Goal: Complete application form

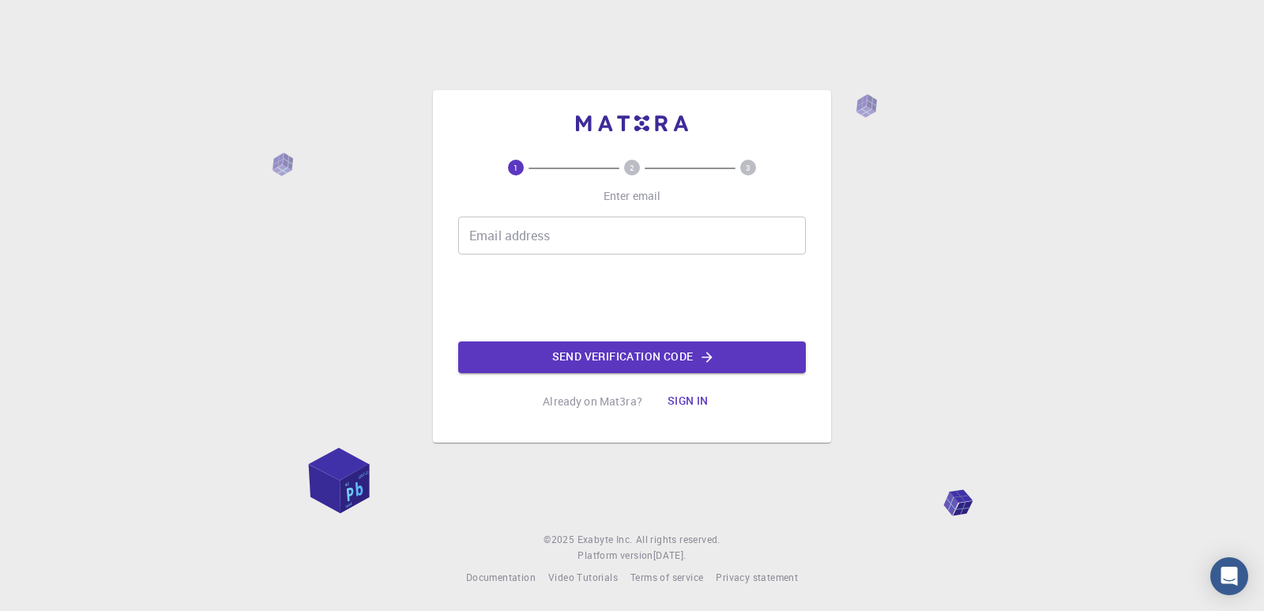
click at [599, 220] on input "Email address" at bounding box center [632, 235] width 348 height 38
click at [595, 223] on input "Email address" at bounding box center [632, 235] width 348 height 38
type input "[EMAIL_ADDRESS][DOMAIN_NAME]"
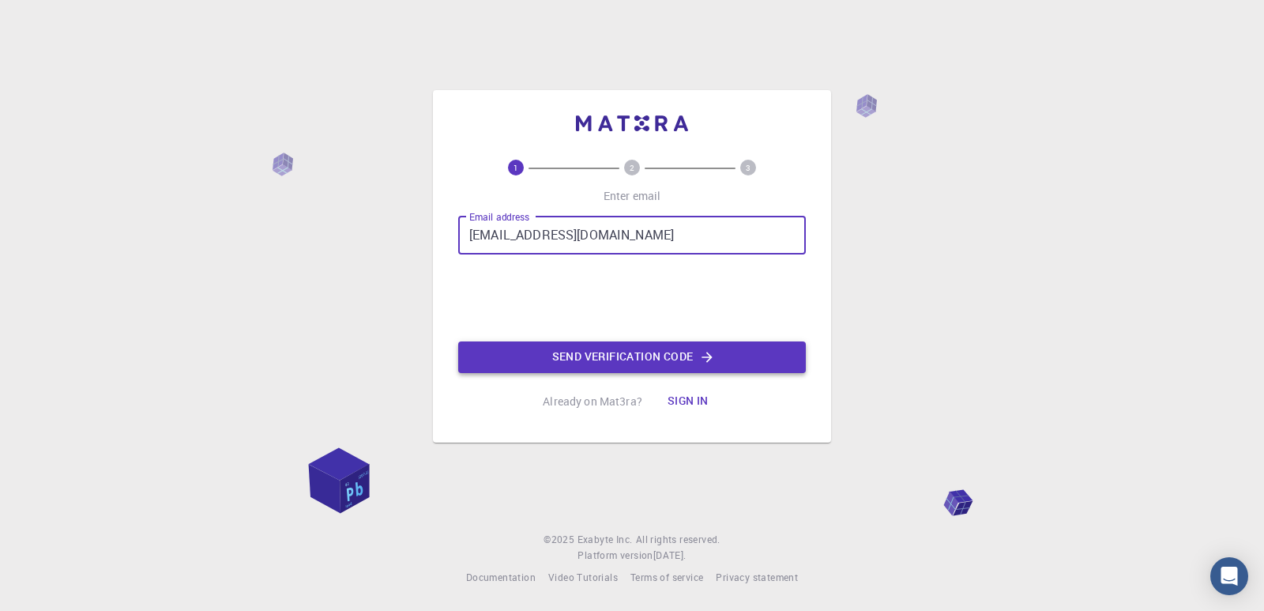
click at [619, 366] on button "Send verification code" at bounding box center [632, 357] width 348 height 32
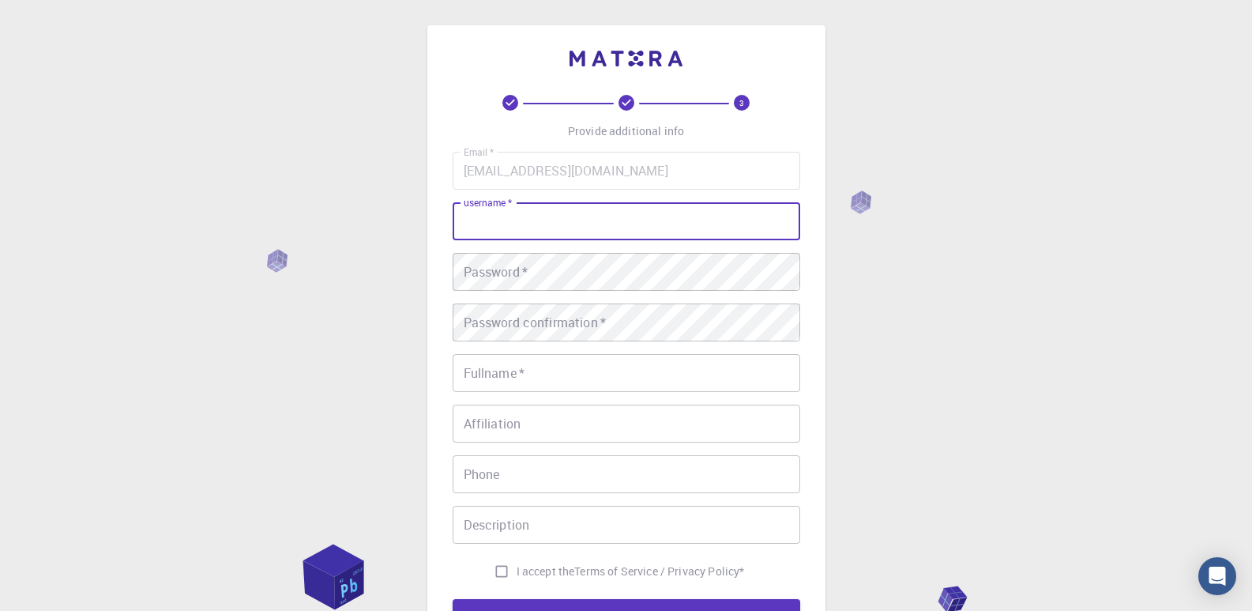
click at [585, 209] on input "username   *" at bounding box center [627, 221] width 348 height 38
type input "JpFrossard"
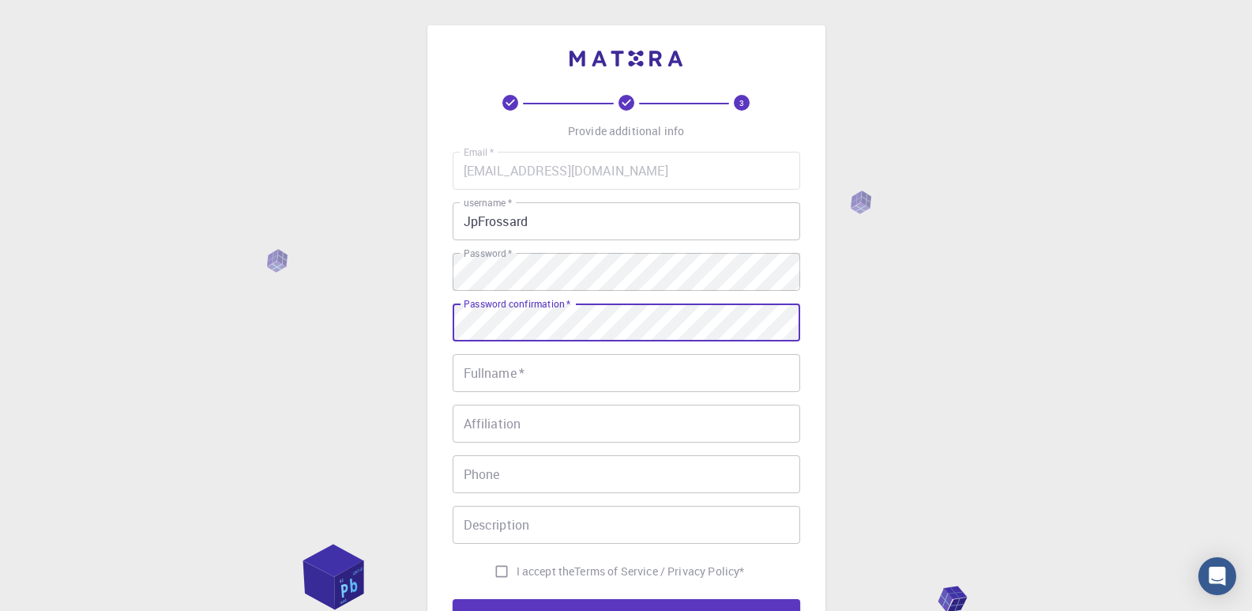
click at [561, 361] on input "Fullname   *" at bounding box center [627, 373] width 348 height 38
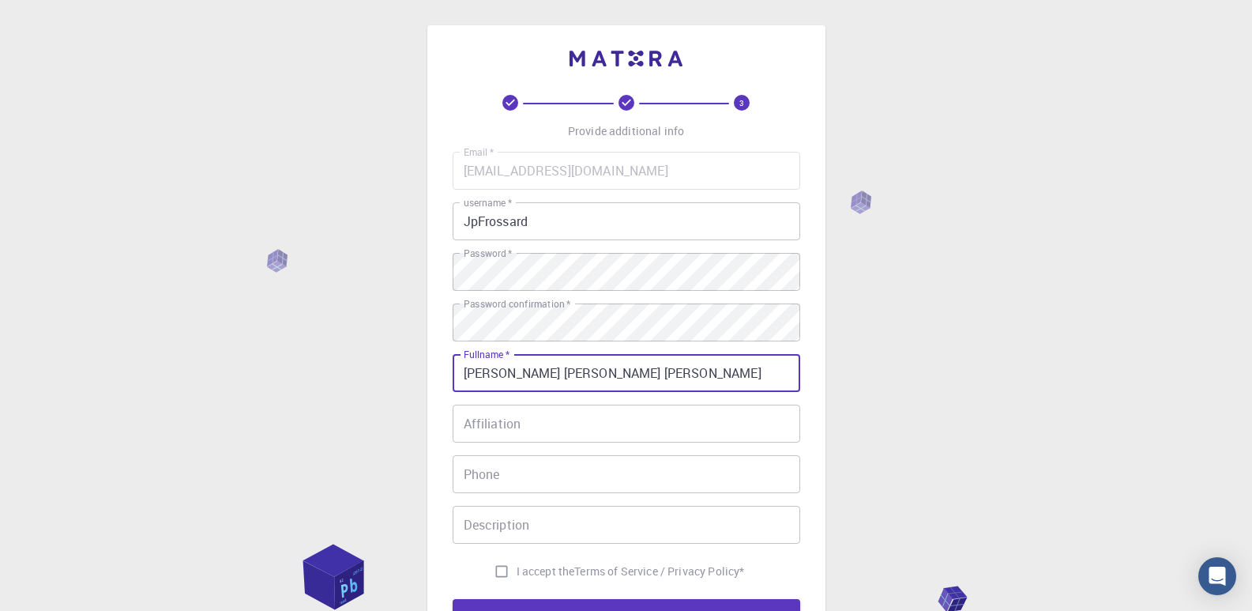
type input "[PERSON_NAME] [PERSON_NAME] [PERSON_NAME]"
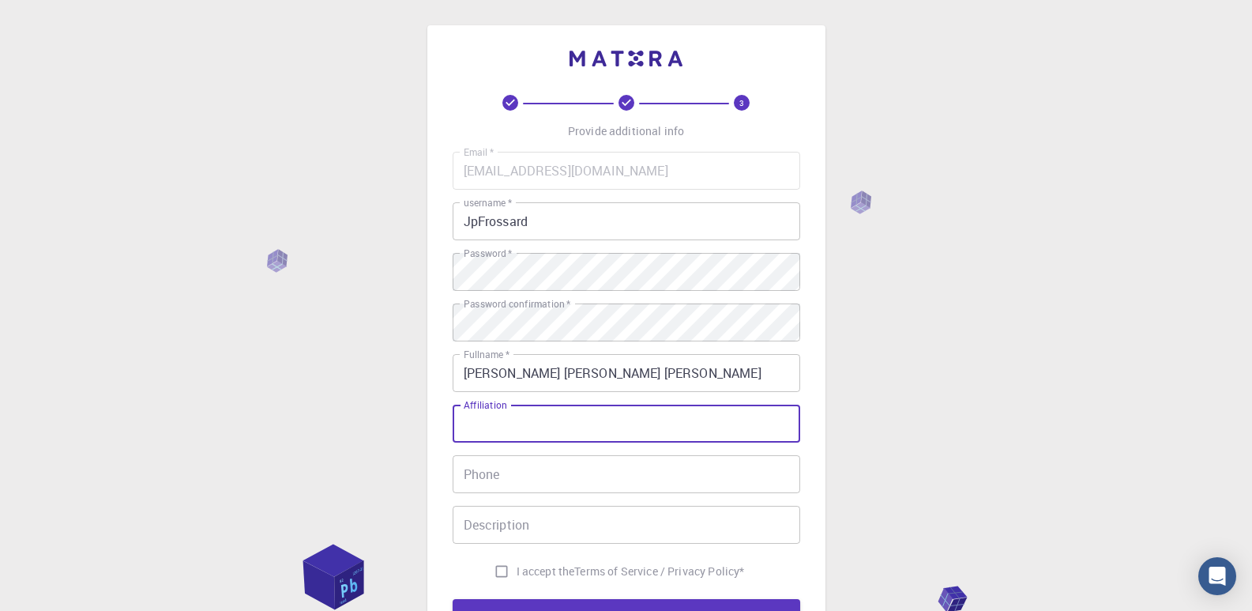
click at [540, 431] on input "Affiliation" at bounding box center [627, 424] width 348 height 38
click at [506, 582] on input "I accept the Terms of Service / Privacy Policy *" at bounding box center [502, 571] width 30 height 30
checkbox input "true"
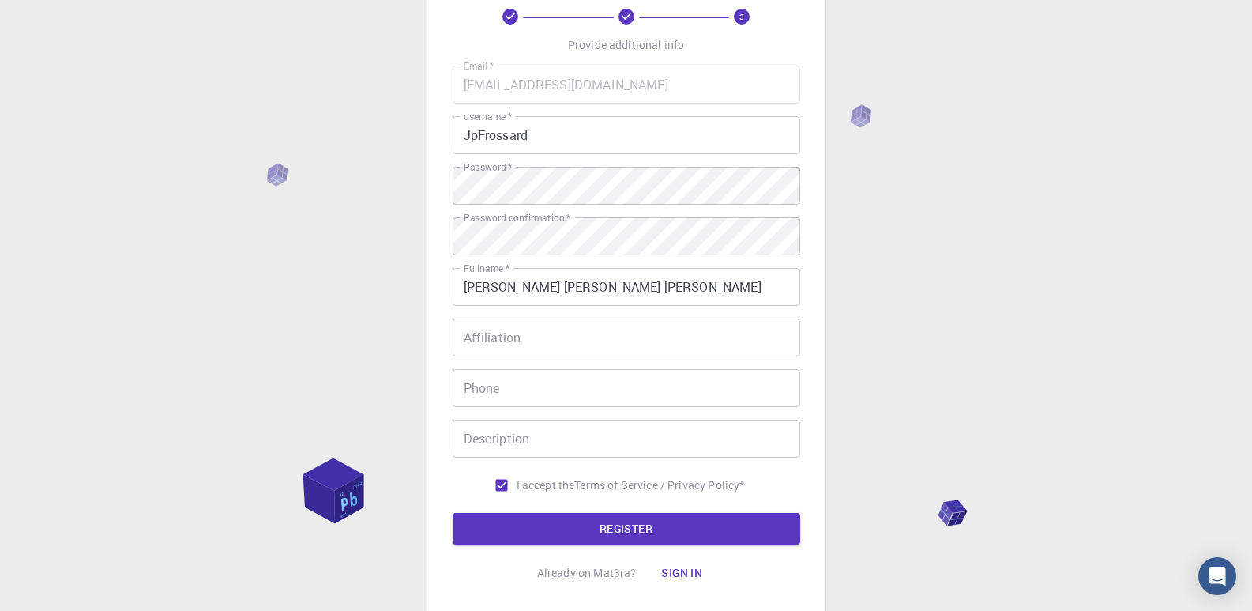
scroll to position [130, 0]
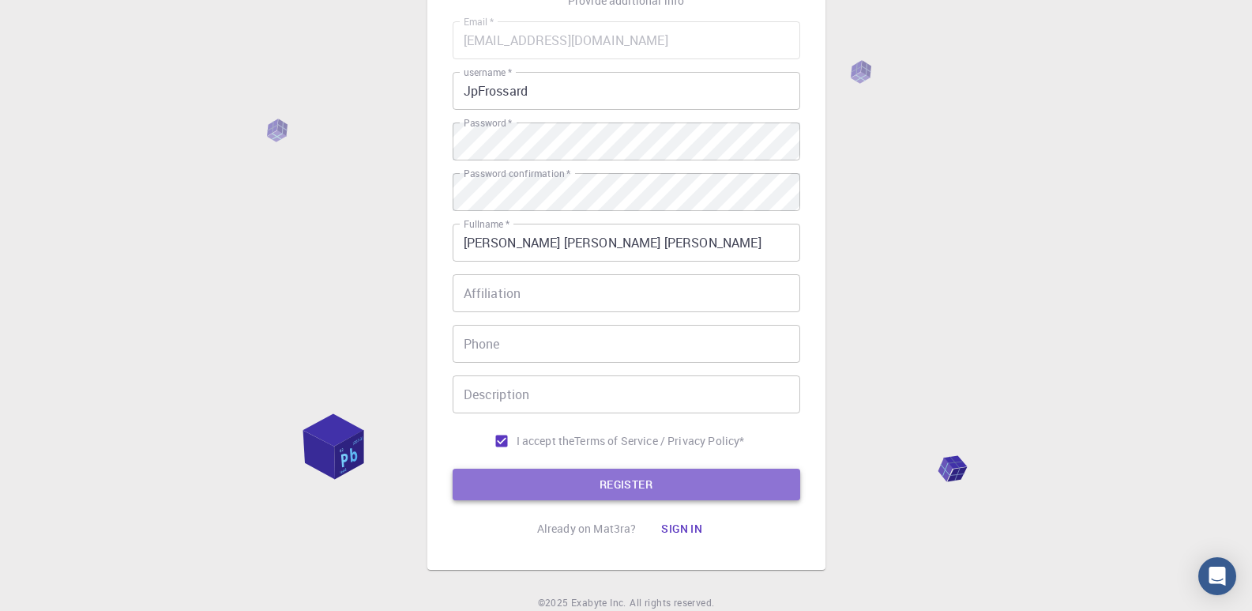
click at [598, 497] on button "REGISTER" at bounding box center [627, 485] width 348 height 32
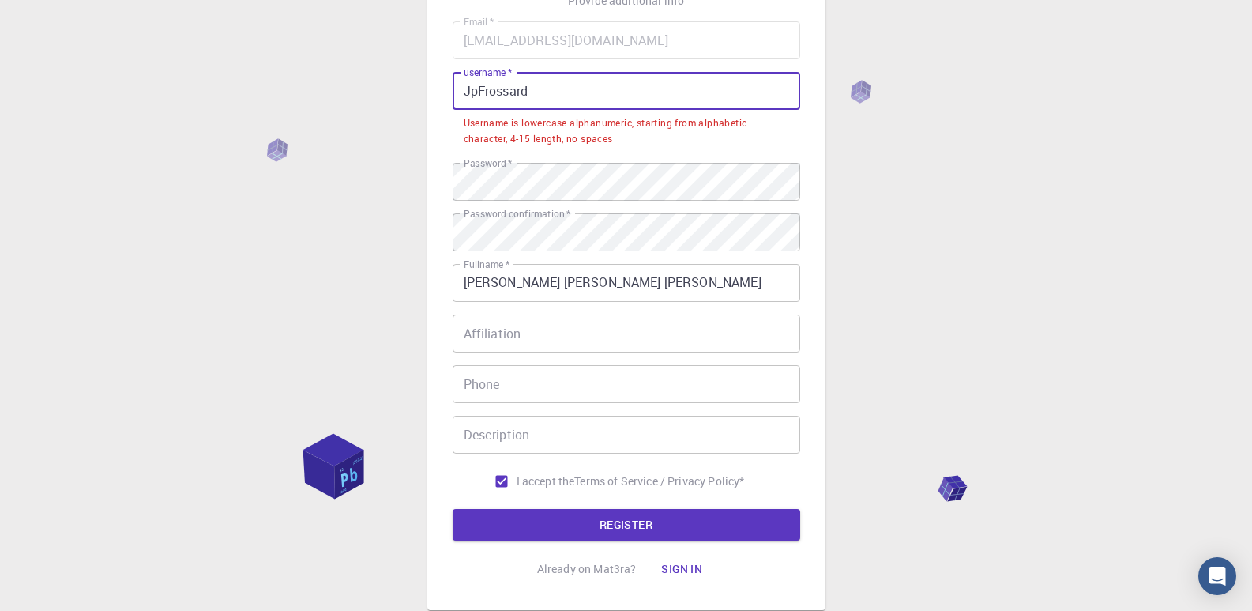
click at [469, 93] on input "JpFrossard" at bounding box center [627, 91] width 348 height 38
click at [550, 85] on input "JpFrossard" at bounding box center [627, 91] width 348 height 38
drag, startPoint x: 556, startPoint y: 96, endPoint x: 414, endPoint y: 112, distance: 143.2
click at [414, 112] on div "3 Provide additional info Email   * [EMAIL_ADDRESS][DOMAIN_NAME] Email   * user…" at bounding box center [626, 292] width 1252 height 845
click at [514, 107] on input "JpFrossard" at bounding box center [627, 91] width 348 height 38
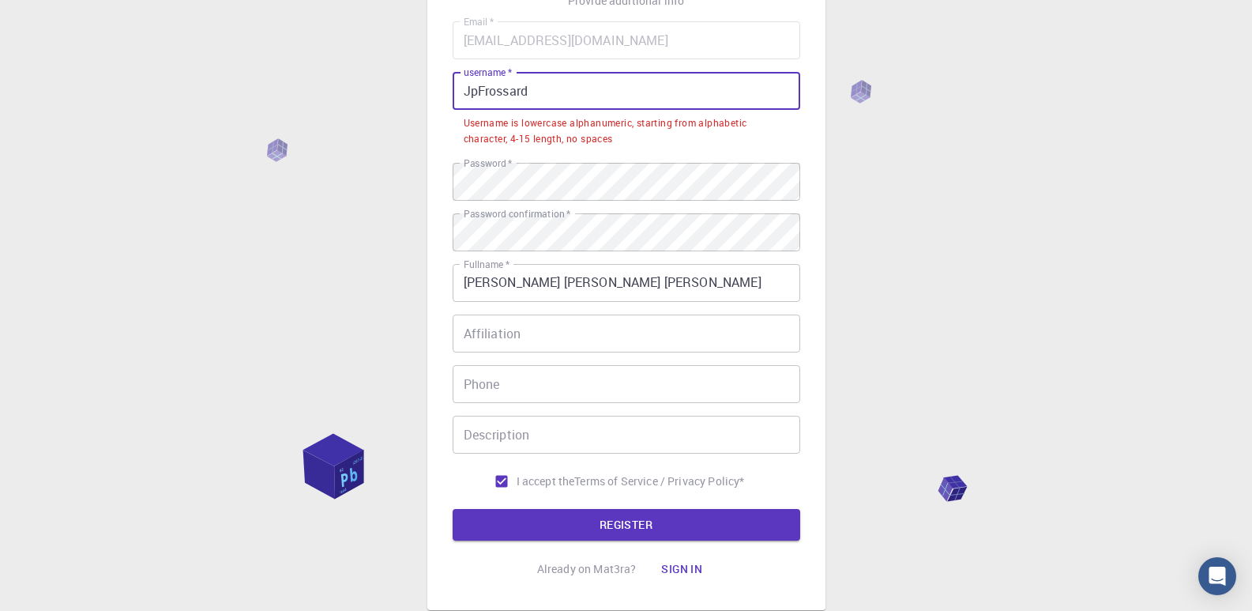
click at [480, 96] on input "JpFrossard" at bounding box center [627, 91] width 348 height 38
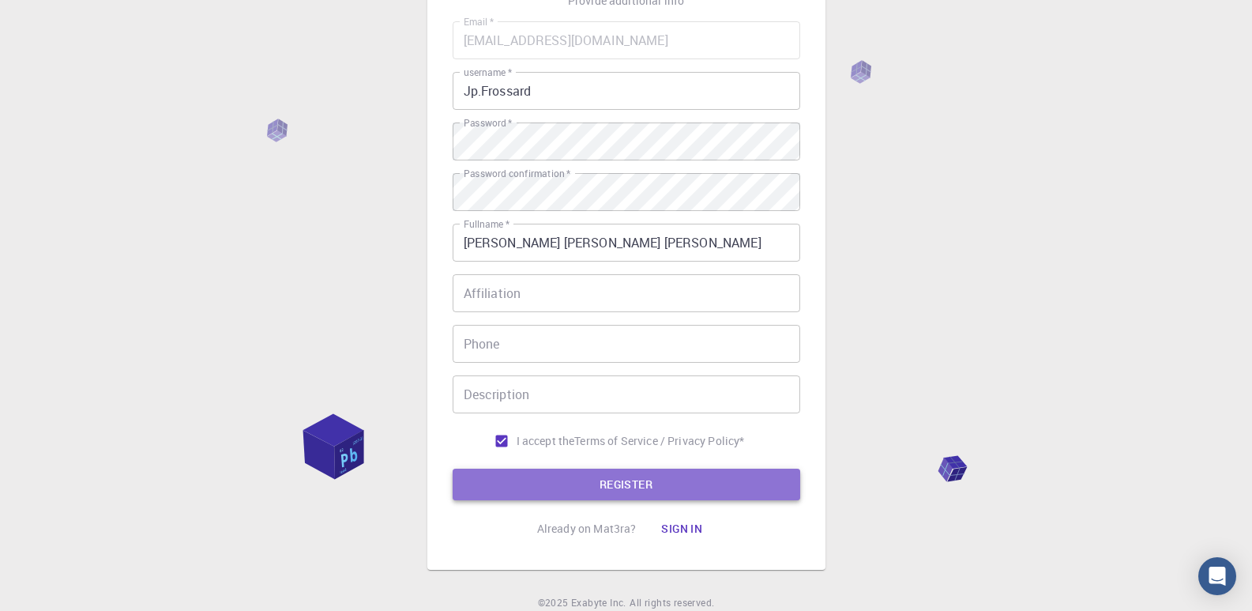
click at [610, 476] on button "REGISTER" at bounding box center [627, 485] width 348 height 32
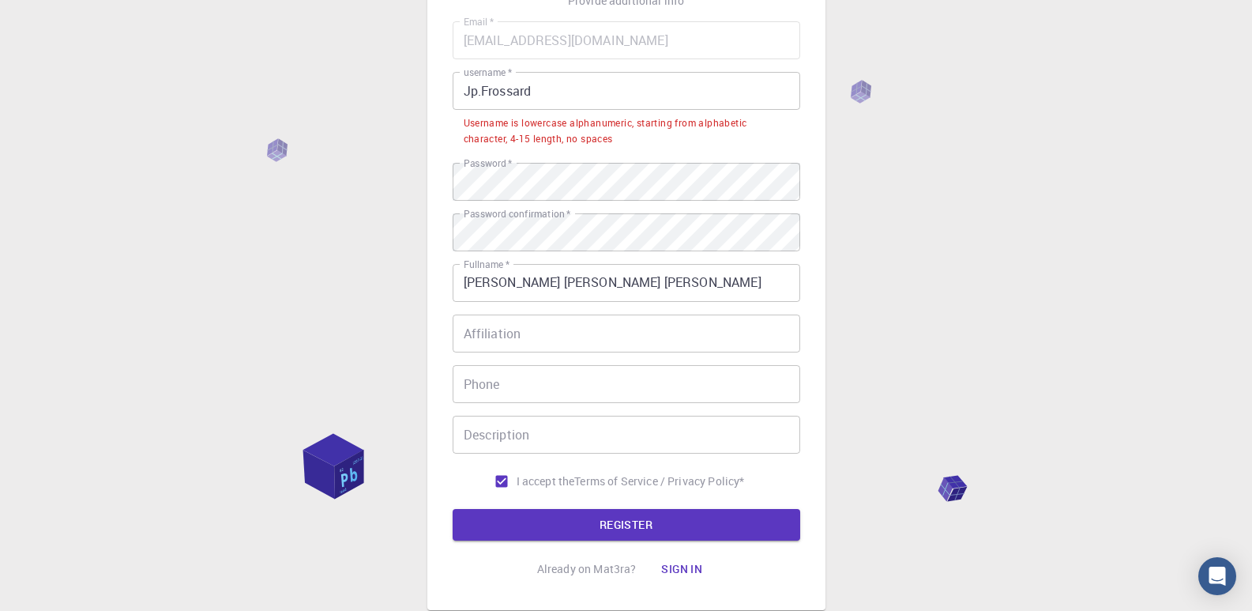
click at [476, 90] on input "Jp.Frossard" at bounding box center [627, 91] width 348 height 38
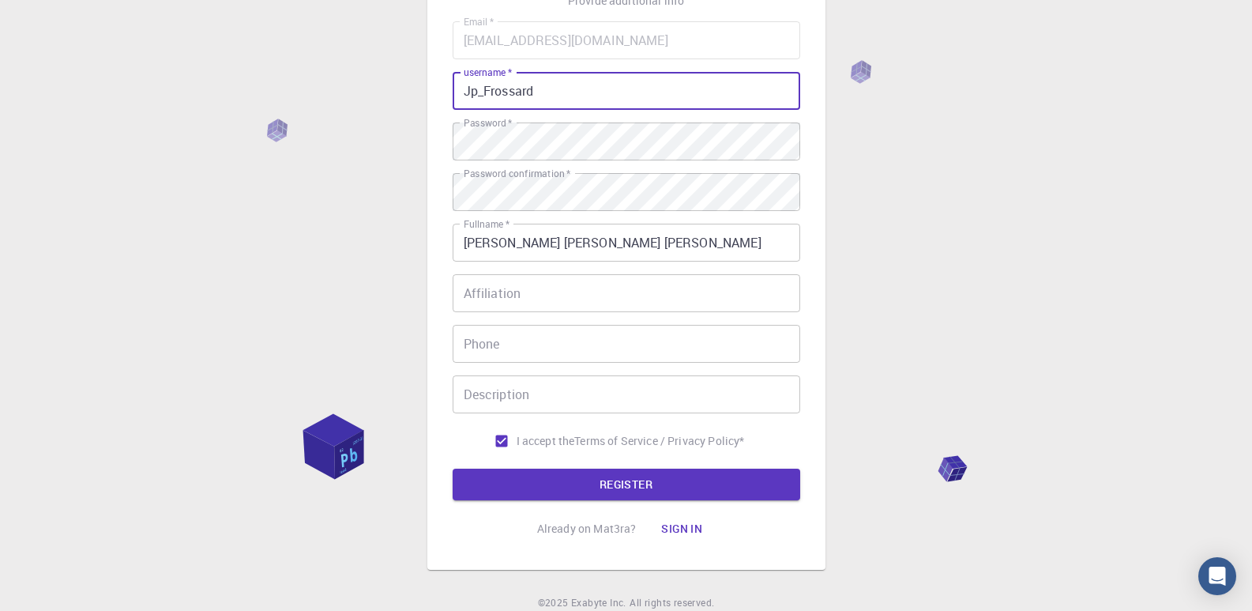
click at [453, 469] on button "REGISTER" at bounding box center [627, 485] width 348 height 32
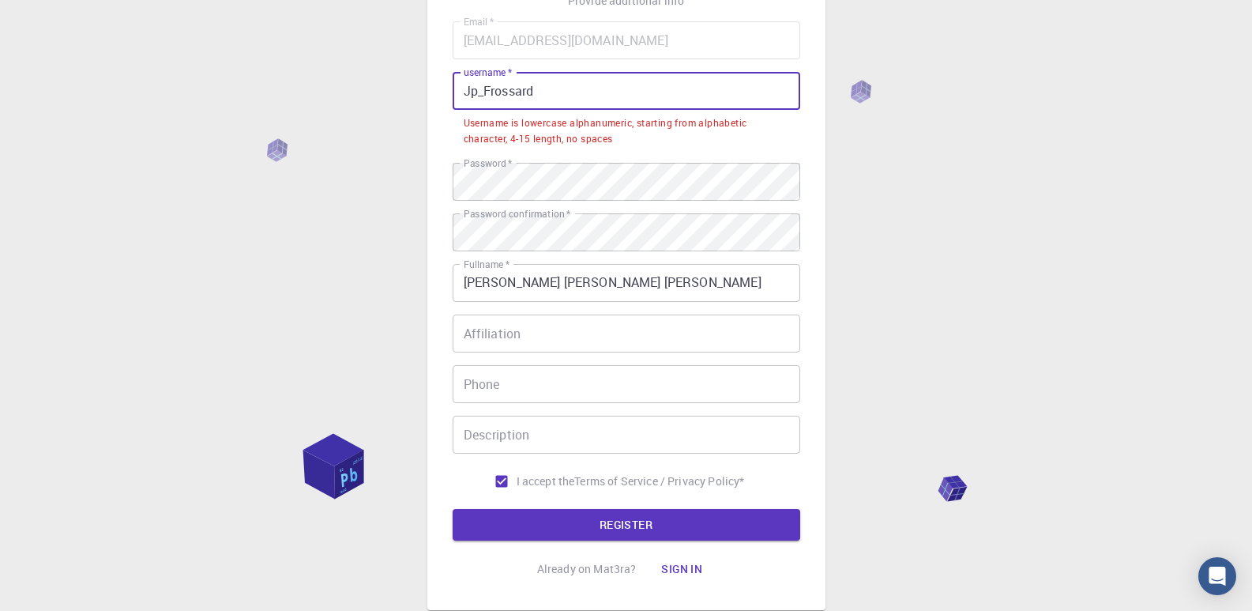
drag, startPoint x: 649, startPoint y: 86, endPoint x: 310, endPoint y: 145, distance: 344.0
click at [310, 145] on div "3 Provide additional info Email   * [EMAIL_ADDRESS][DOMAIN_NAME] Email   * user…" at bounding box center [626, 292] width 1252 height 845
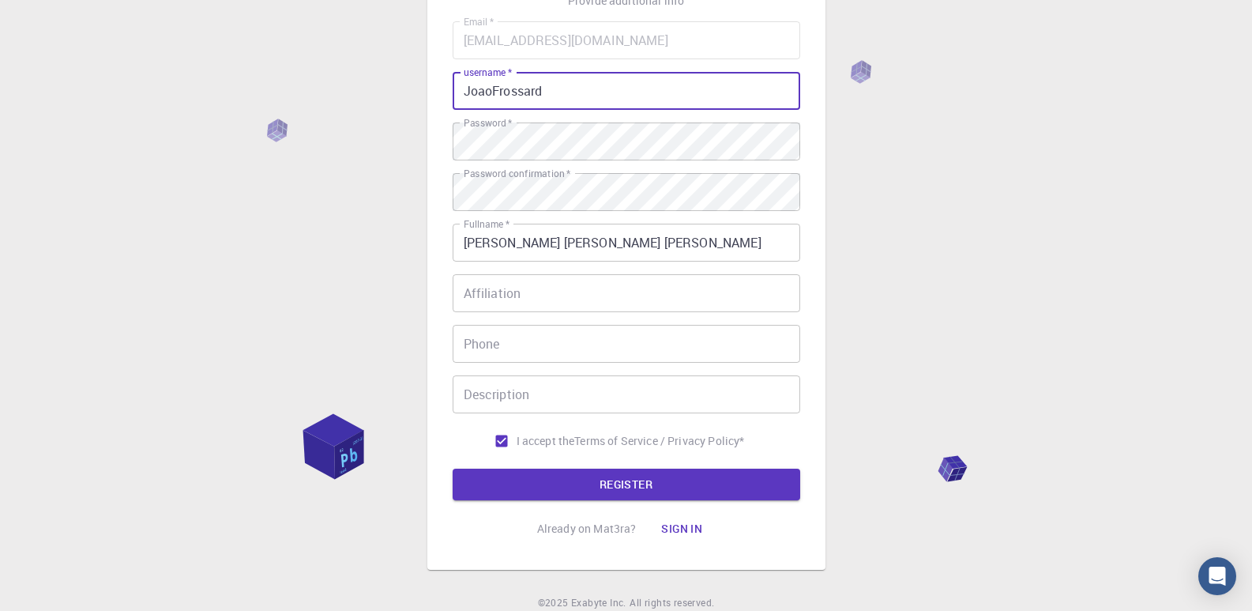
click at [453, 469] on button "REGISTER" at bounding box center [627, 485] width 348 height 32
type input "J"
type input "jpfrossard"
click at [453, 469] on button "REGISTER" at bounding box center [627, 485] width 348 height 32
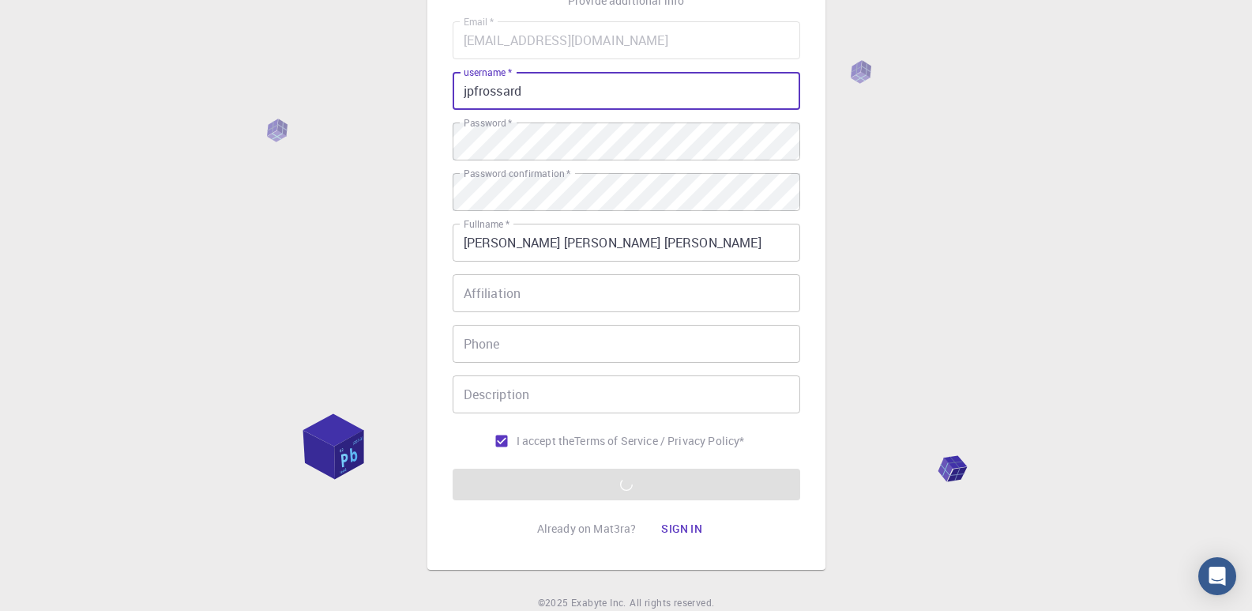
click at [853, 449] on div "3 Provide additional info Email   * [EMAIL_ADDRESS][DOMAIN_NAME] Email   * user…" at bounding box center [626, 272] width 1252 height 804
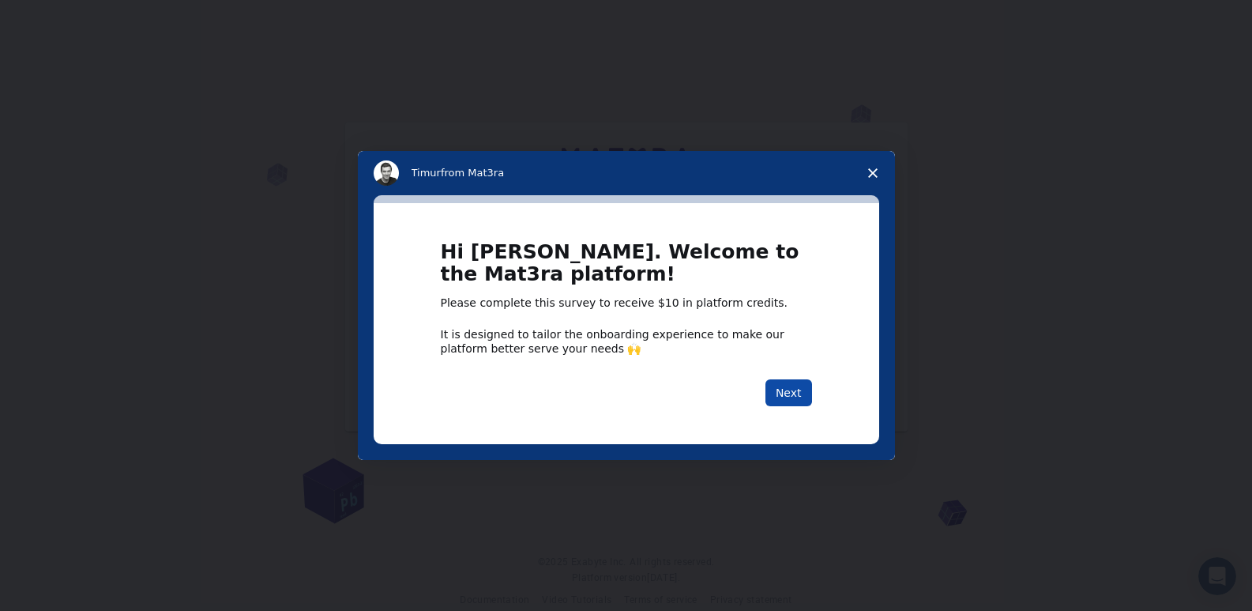
click at [804, 398] on button "Next" at bounding box center [789, 392] width 47 height 27
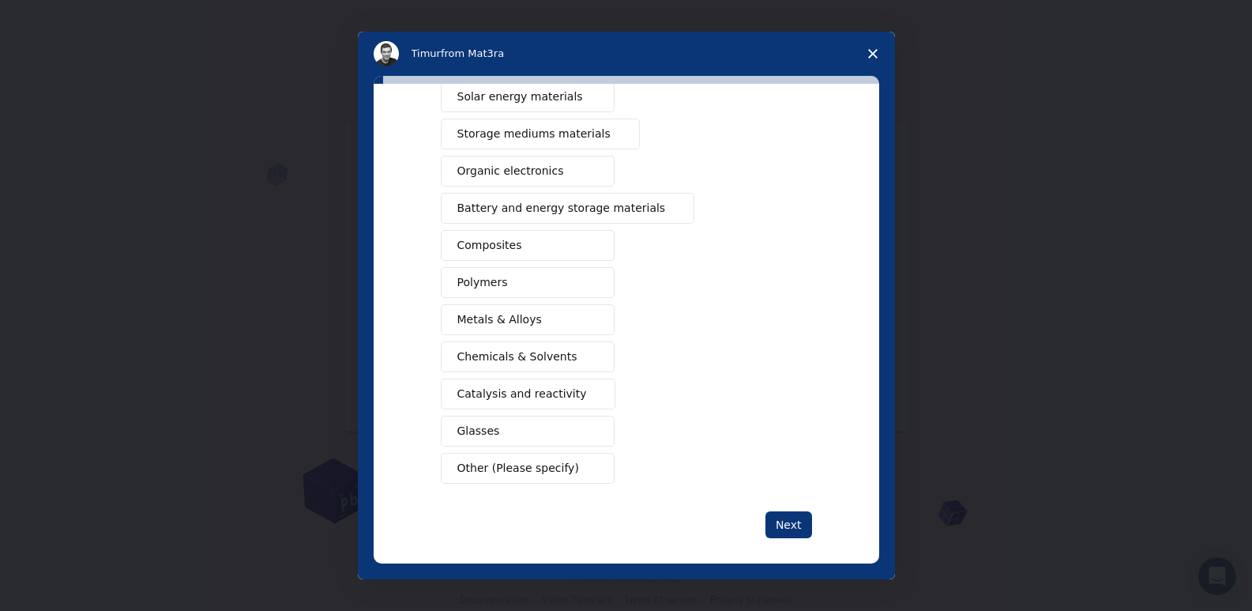
scroll to position [141, 0]
click at [502, 286] on button "Polymers" at bounding box center [528, 280] width 174 height 31
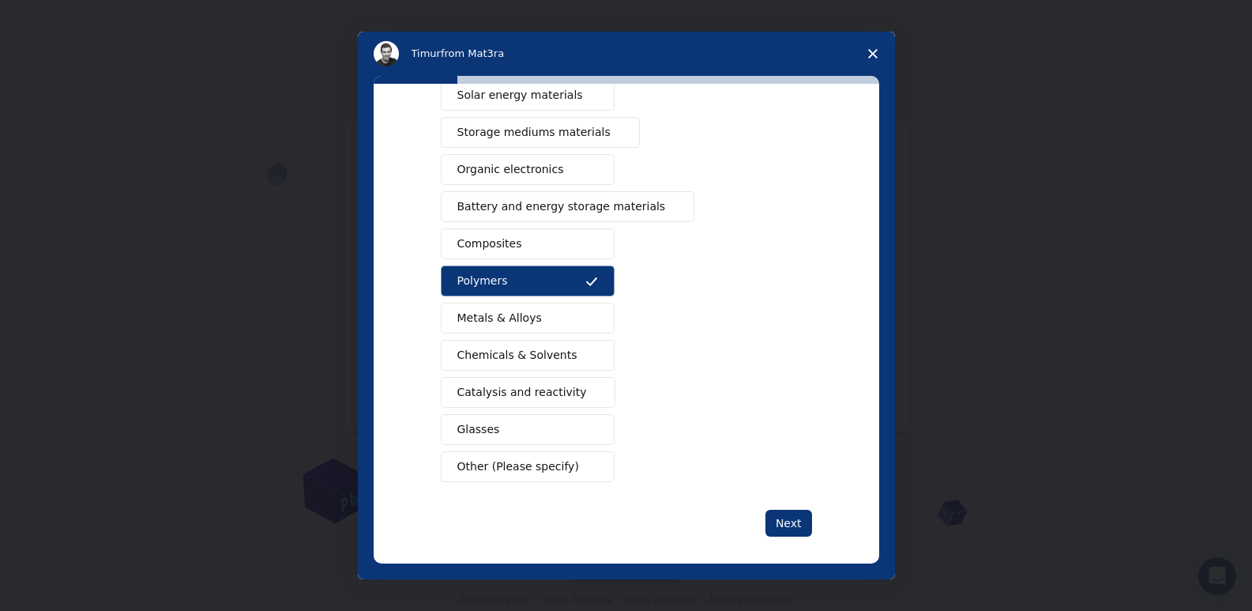
click at [518, 324] on span "Metals & Alloys" at bounding box center [499, 318] width 85 height 17
click at [539, 314] on button "Metals & Alloys" at bounding box center [528, 318] width 174 height 31
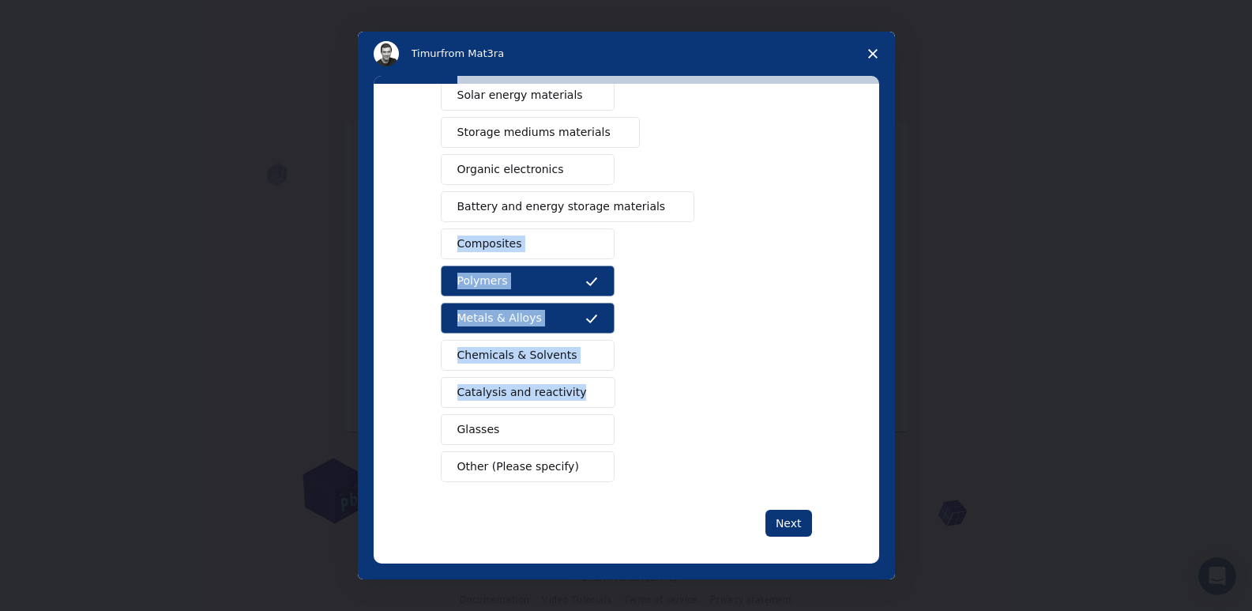
drag, startPoint x: 879, startPoint y: 409, endPoint x: 868, endPoint y: 333, distance: 77.3
click at [868, 333] on div "What type(s) of materials are you interested in? Semiconductors Solar energy ma…" at bounding box center [627, 324] width 506 height 480
click at [857, 303] on div "What type(s) of materials are you interested in? Semiconductors Solar energy ma…" at bounding box center [627, 324] width 506 height 480
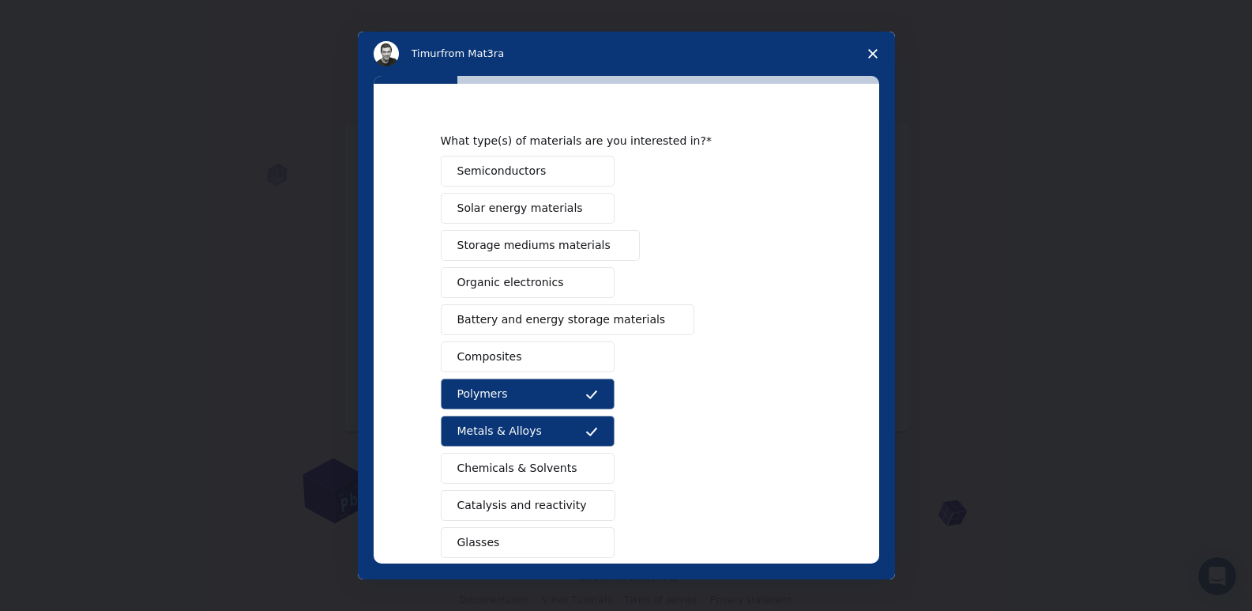
scroll to position [0, 0]
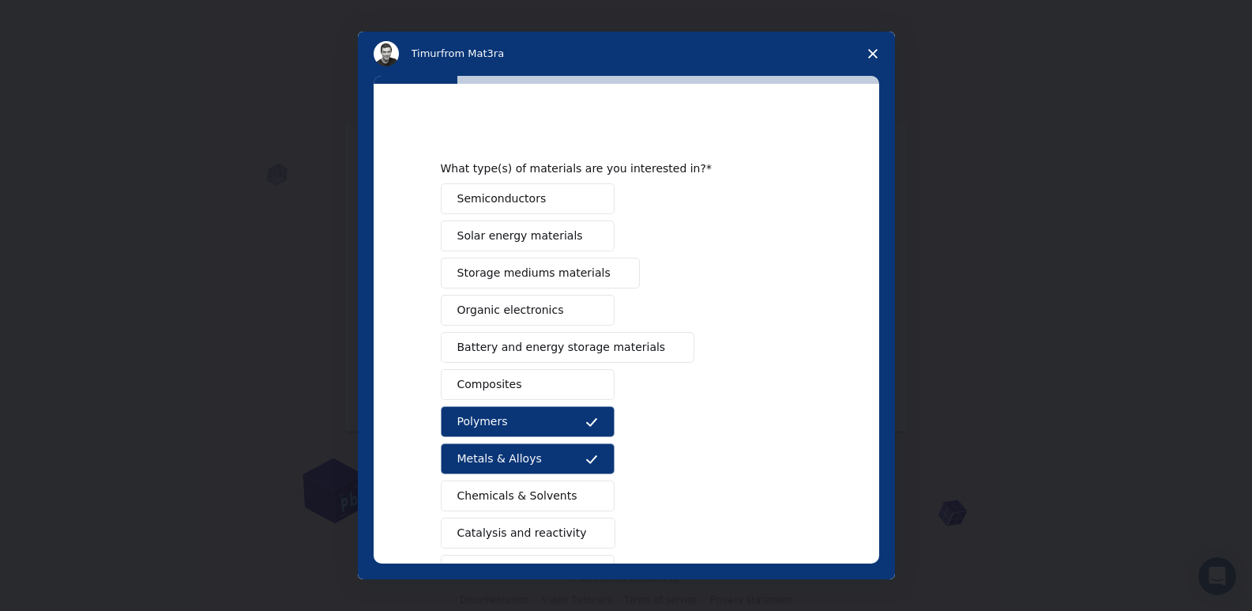
click at [559, 278] on span "Storage mediums materials" at bounding box center [533, 273] width 153 height 17
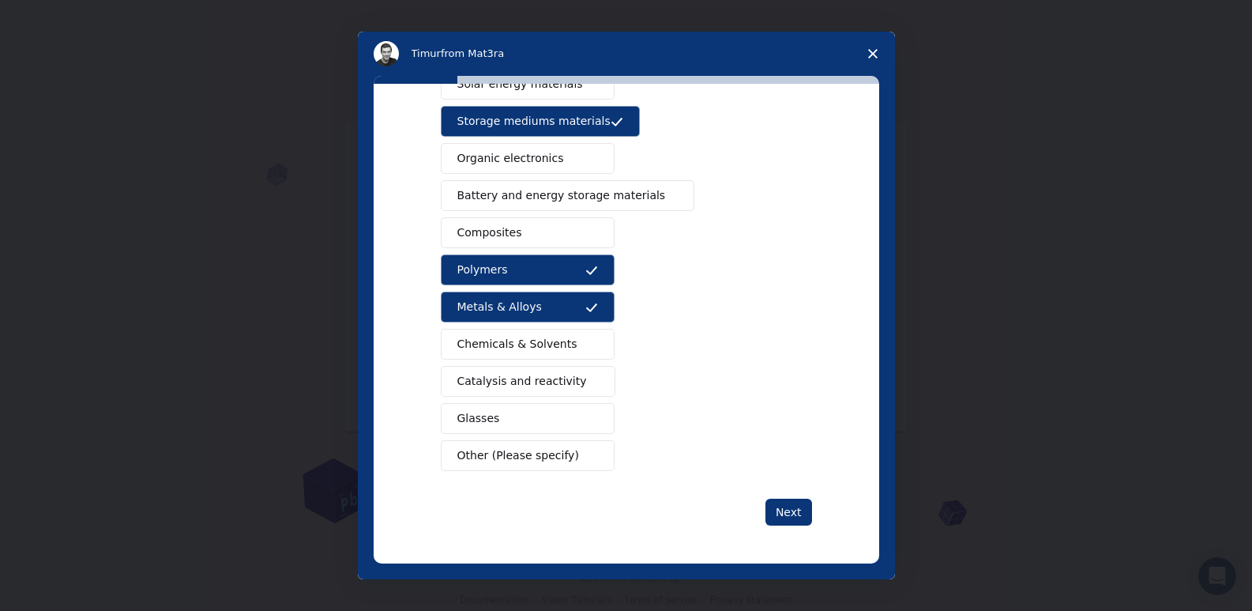
click at [800, 496] on div "What type(s) of materials are you interested in? Semiconductors Solar energy ma…" at bounding box center [626, 247] width 371 height 555
click at [798, 502] on button "Next" at bounding box center [789, 512] width 47 height 27
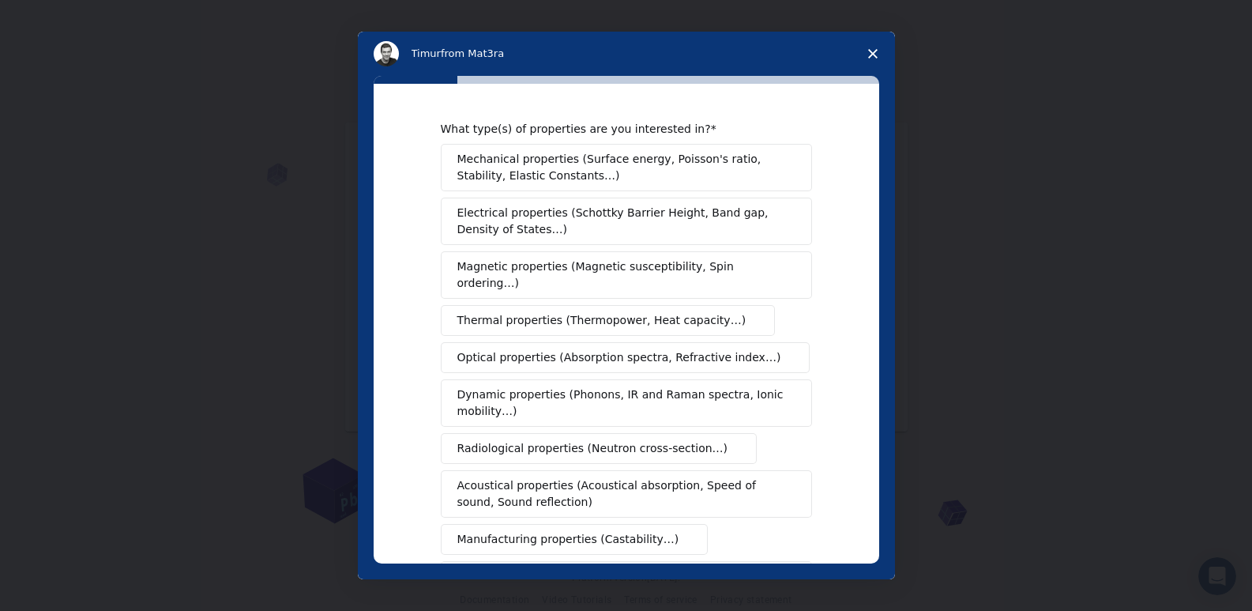
click at [665, 176] on span "Mechanical properties (Surface energy, Poisson's ratio, Stability, Elastic Cons…" at bounding box center [621, 167] width 329 height 33
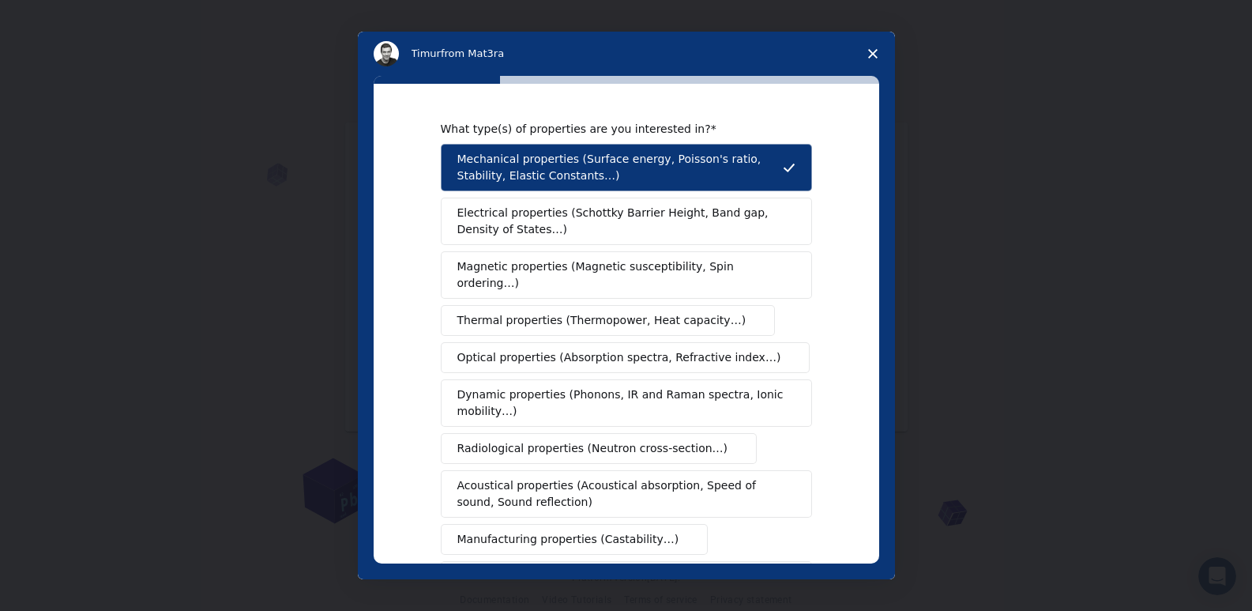
click at [675, 312] on span "Thermal properties (Thermopower, Heat capacity…)" at bounding box center [601, 320] width 289 height 17
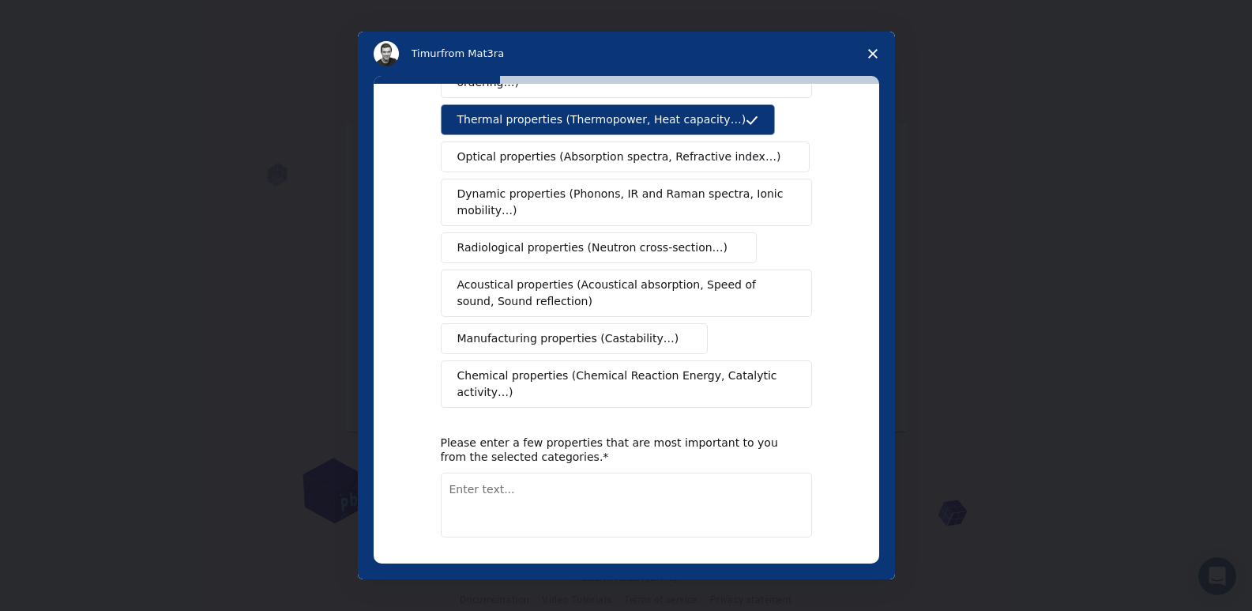
scroll to position [205, 0]
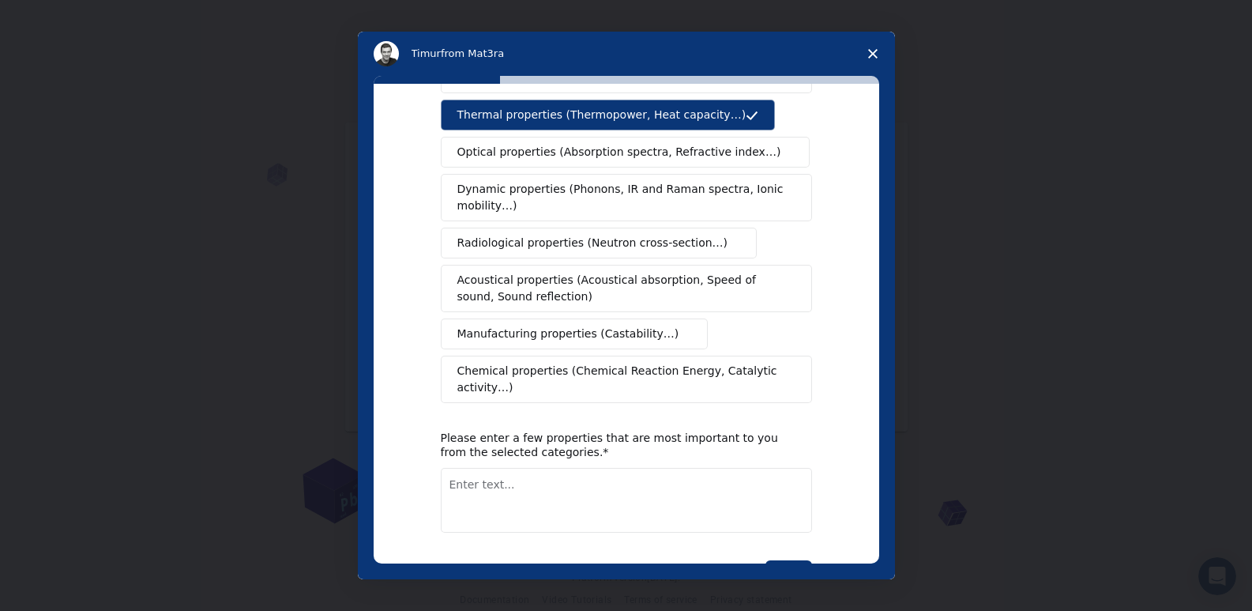
click at [742, 181] on span "Dynamic properties (Phonons, IR and Raman spectra, Ionic mobility…)" at bounding box center [621, 197] width 328 height 33
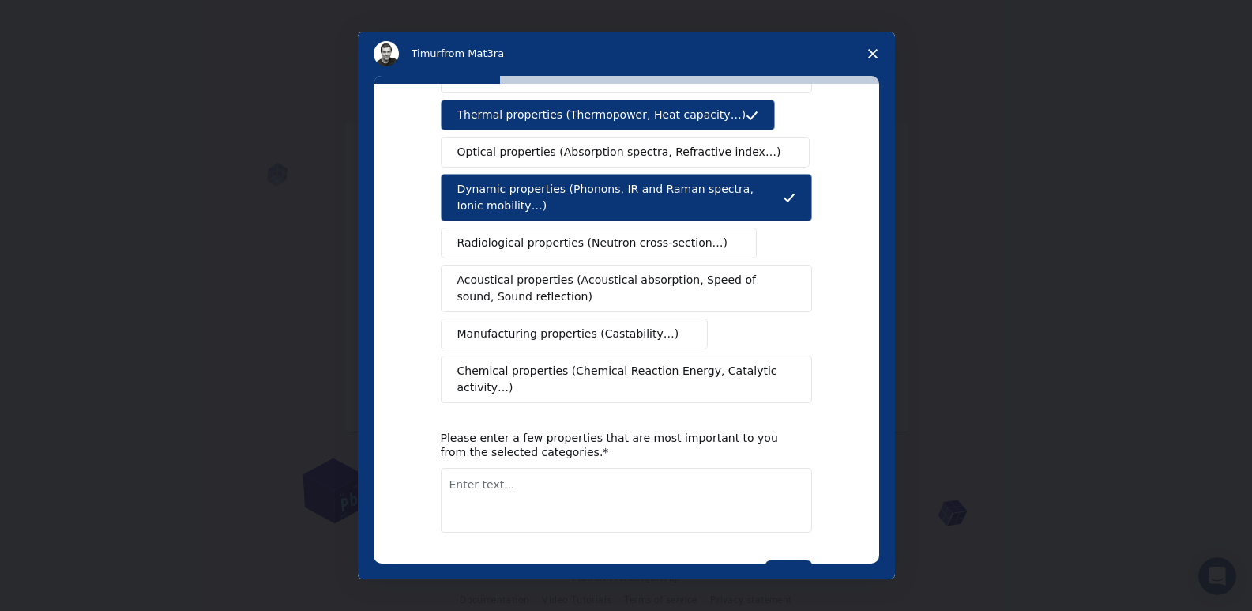
click at [696, 272] on span "Acoustical properties (Acoustical absorption, Speed of sound, Sound reflection)" at bounding box center [621, 288] width 329 height 33
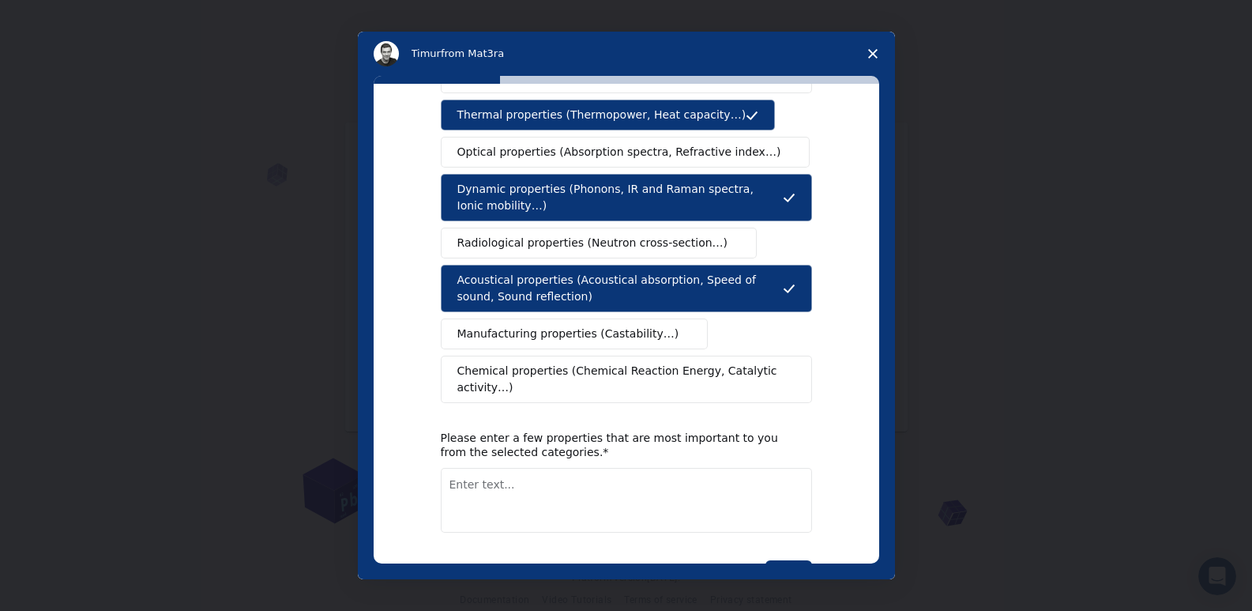
click at [637, 326] on span "Manufacturing properties (Castability…)" at bounding box center [568, 334] width 222 height 17
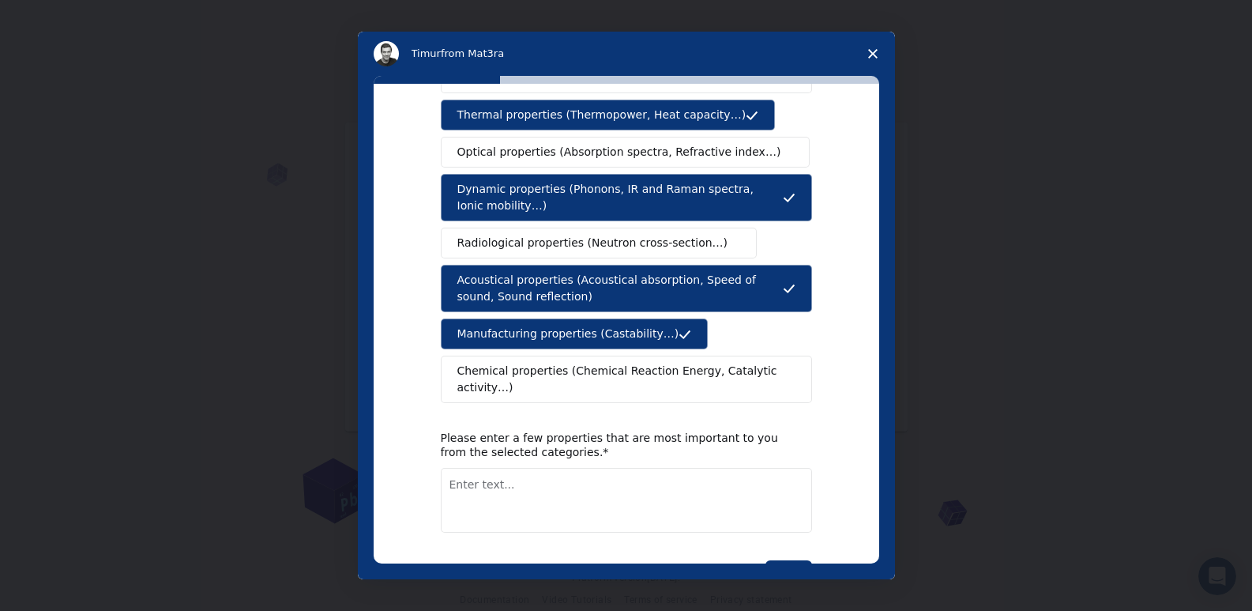
click at [733, 468] on textarea "Enter text..." at bounding box center [626, 500] width 371 height 65
click at [639, 468] on textarea "Enter text..." at bounding box center [626, 500] width 371 height 65
type textarea "R"
click at [495, 468] on textarea "Thermal Chock" at bounding box center [626, 500] width 371 height 65
click at [695, 468] on textarea "Thermal Shock Resistence," at bounding box center [626, 500] width 371 height 65
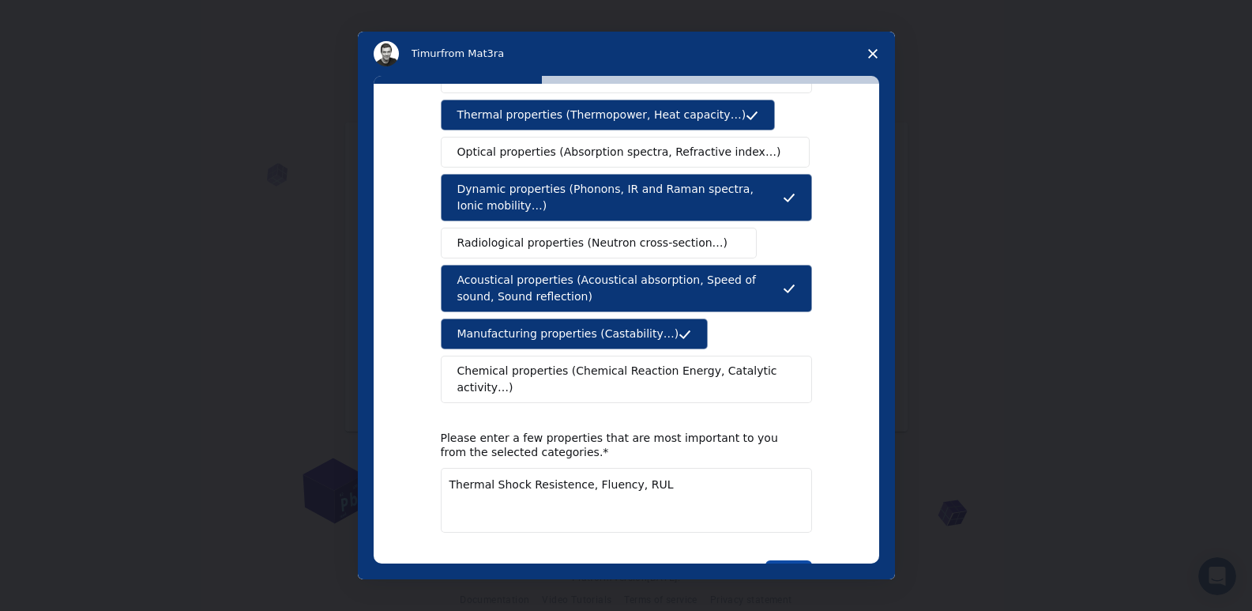
type textarea "Thermal Shock Resistence, Fluency, RUL"
click at [772, 560] on button "Next" at bounding box center [789, 573] width 47 height 27
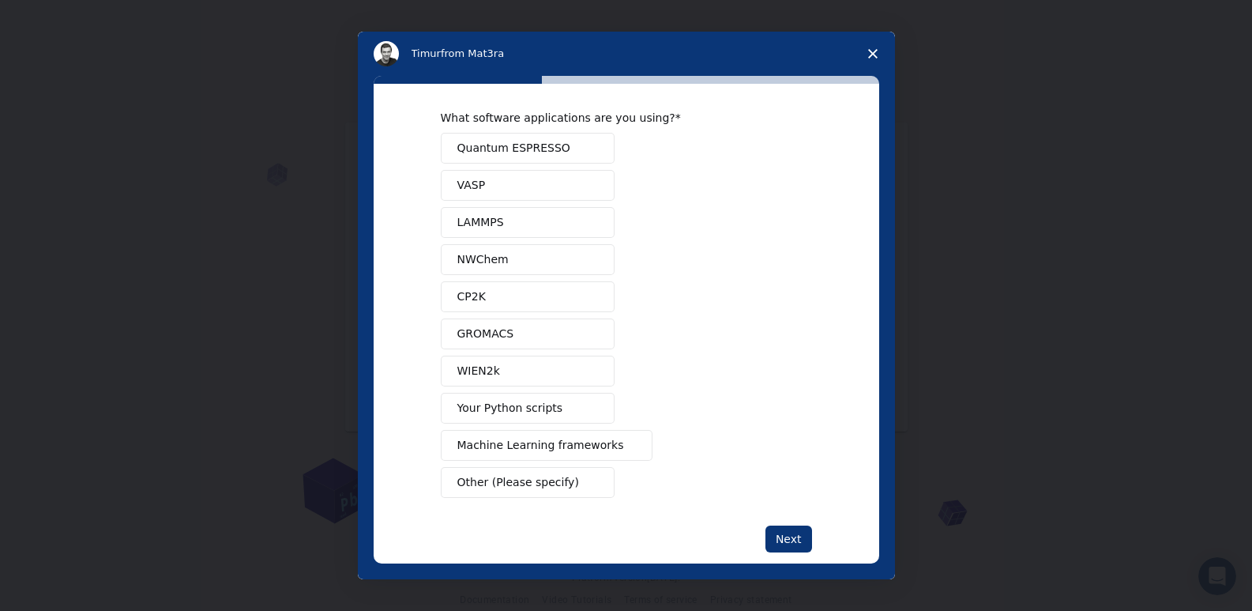
scroll to position [0, 0]
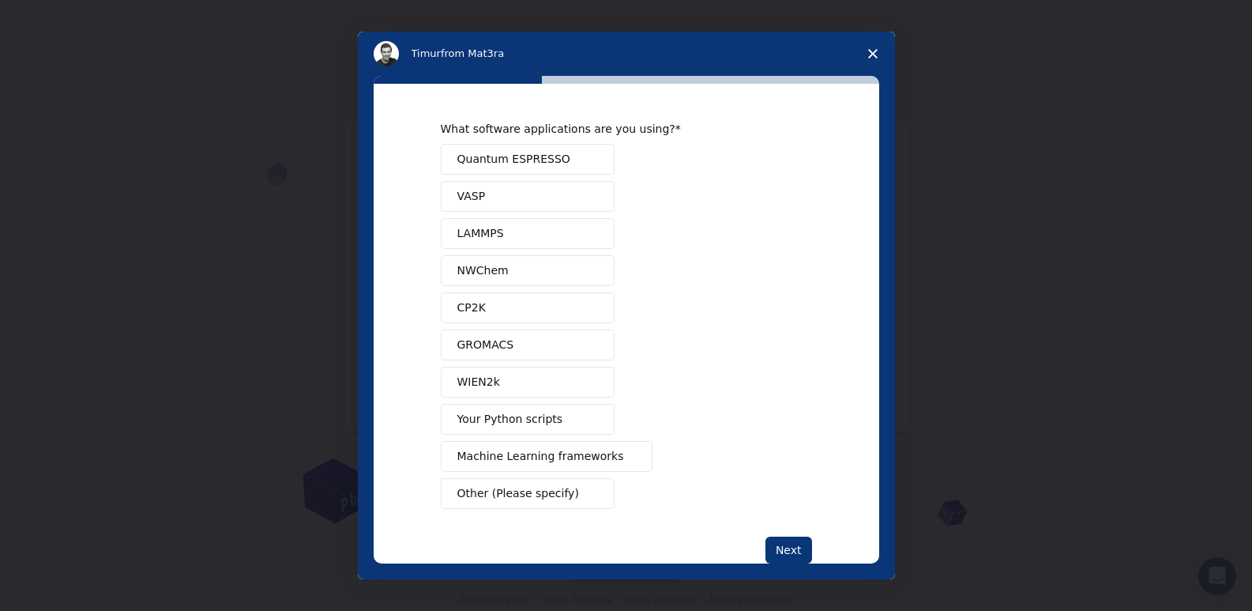
click at [588, 493] on span "Intercom messenger" at bounding box center [591, 493] width 13 height 13
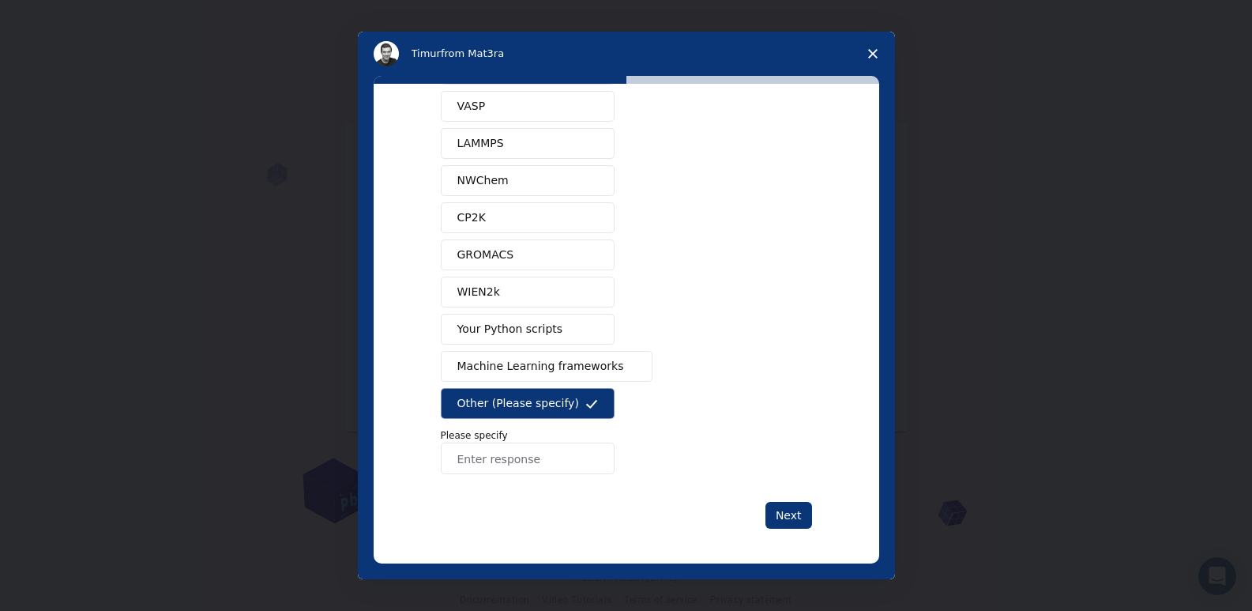
scroll to position [93, 0]
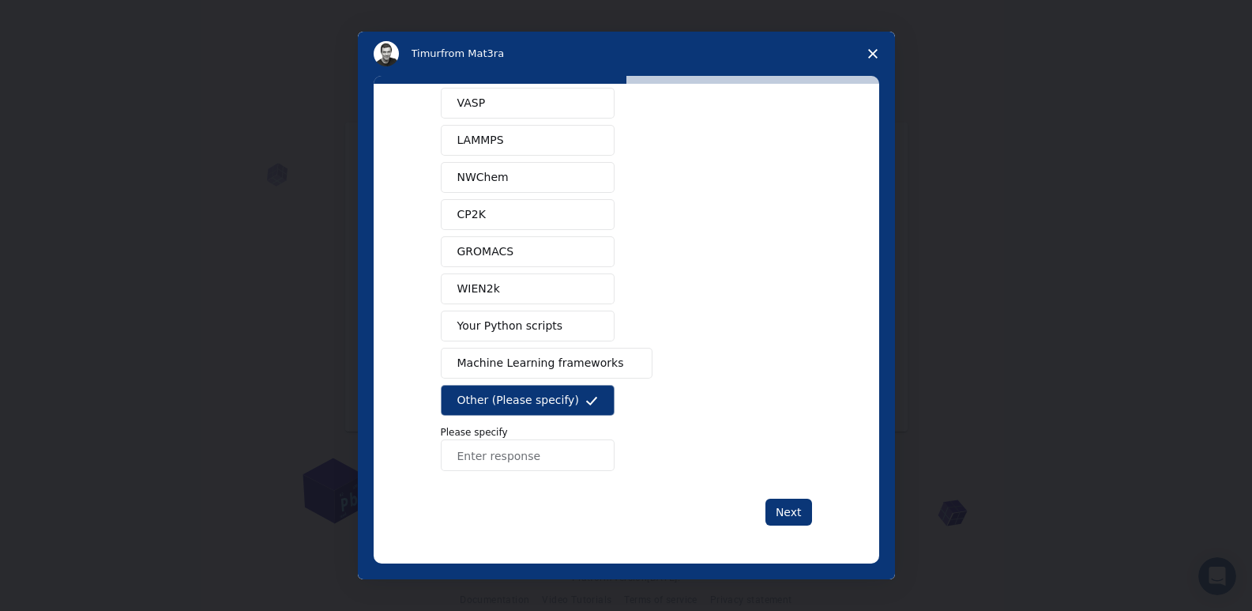
click at [533, 462] on input "Enter response" at bounding box center [528, 455] width 174 height 32
type input "FactSage"
click at [796, 522] on button "Next" at bounding box center [789, 512] width 47 height 27
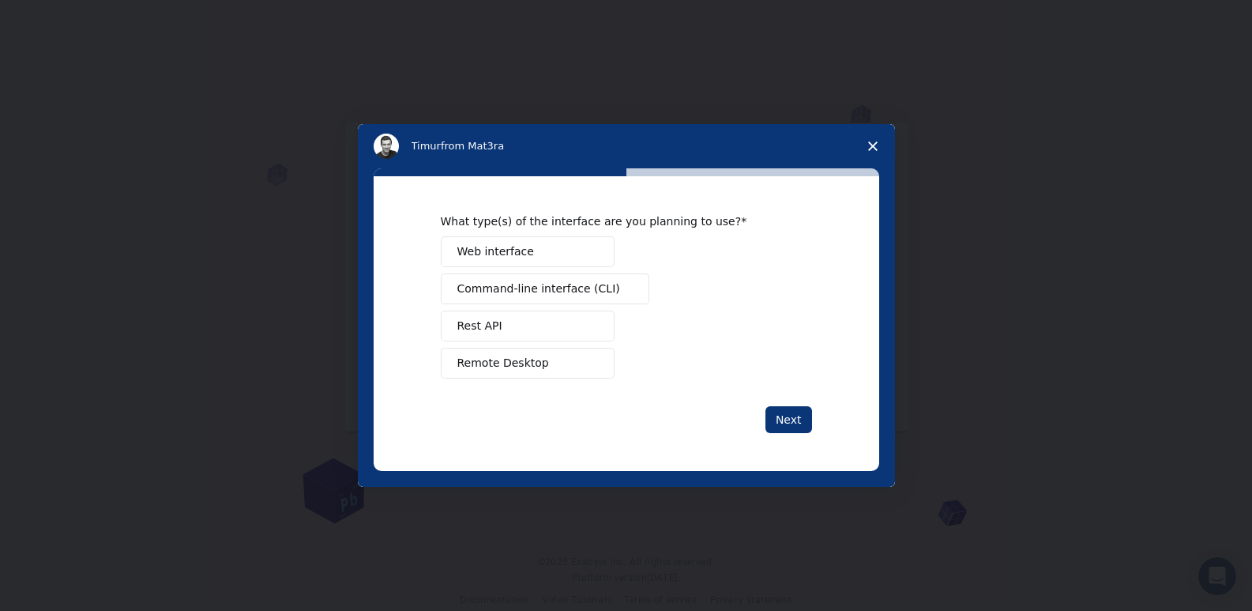
click at [551, 253] on button "Web interface" at bounding box center [528, 251] width 174 height 31
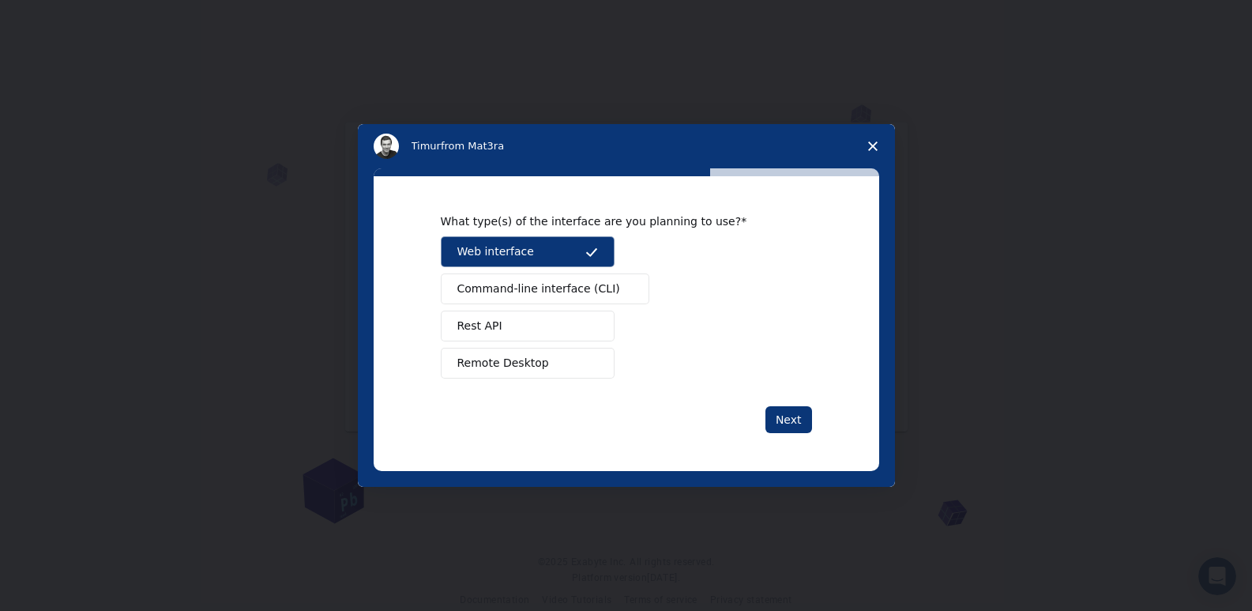
click at [541, 368] on button "Remote Desktop" at bounding box center [528, 363] width 174 height 31
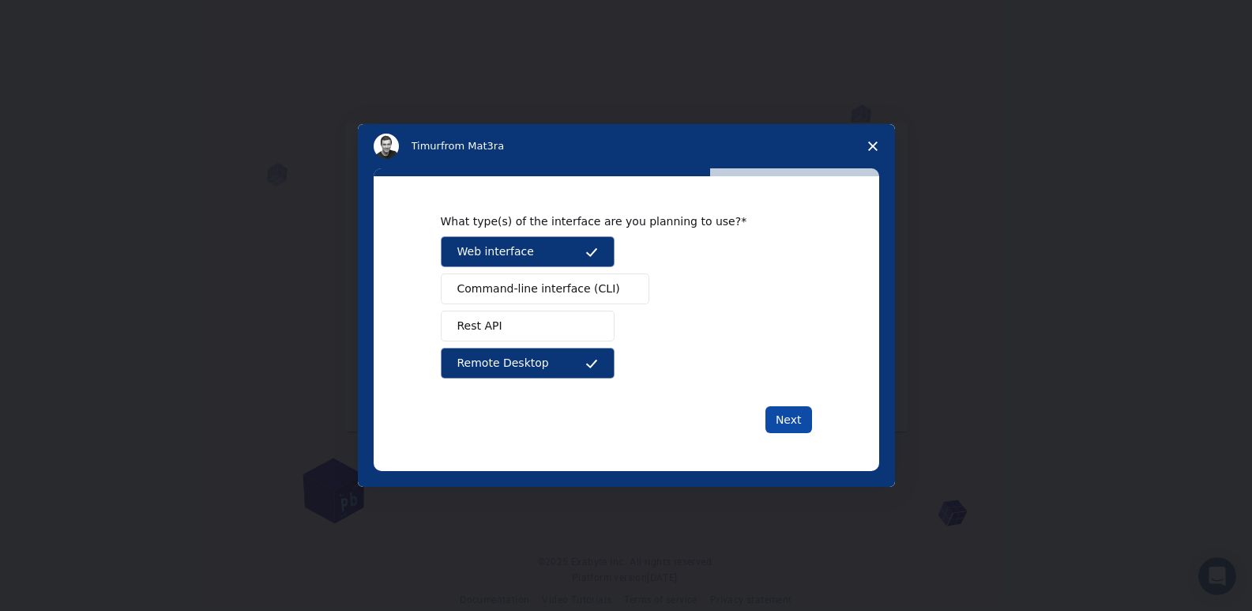
click at [781, 412] on button "Next" at bounding box center [789, 419] width 47 height 27
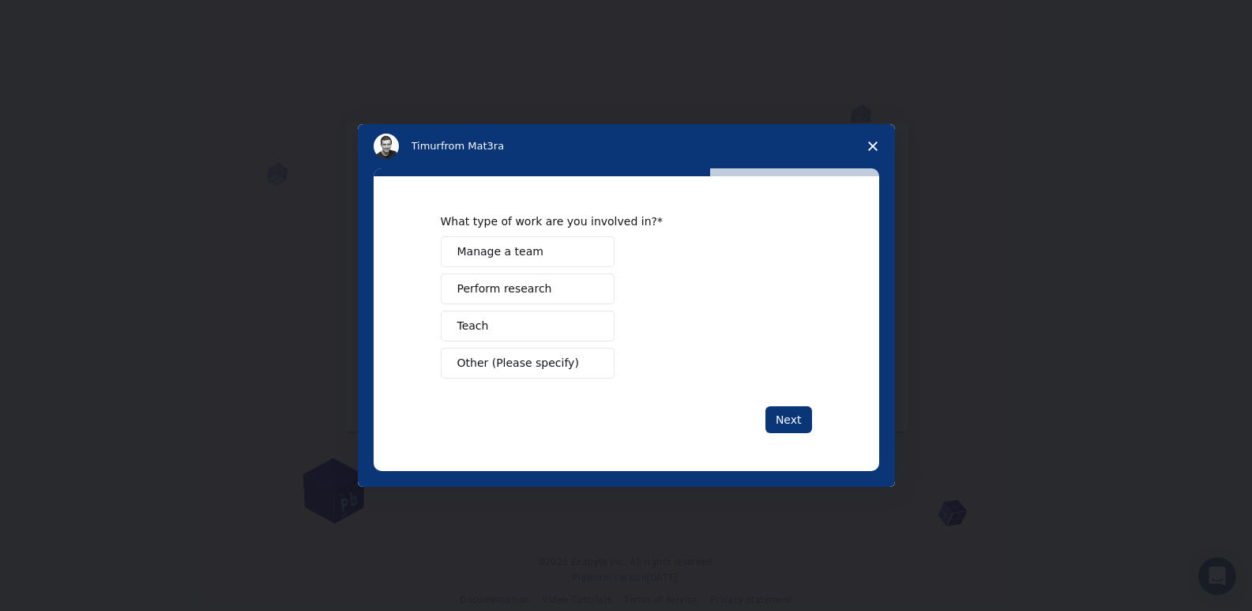
click at [542, 292] on button "Perform research" at bounding box center [528, 288] width 174 height 31
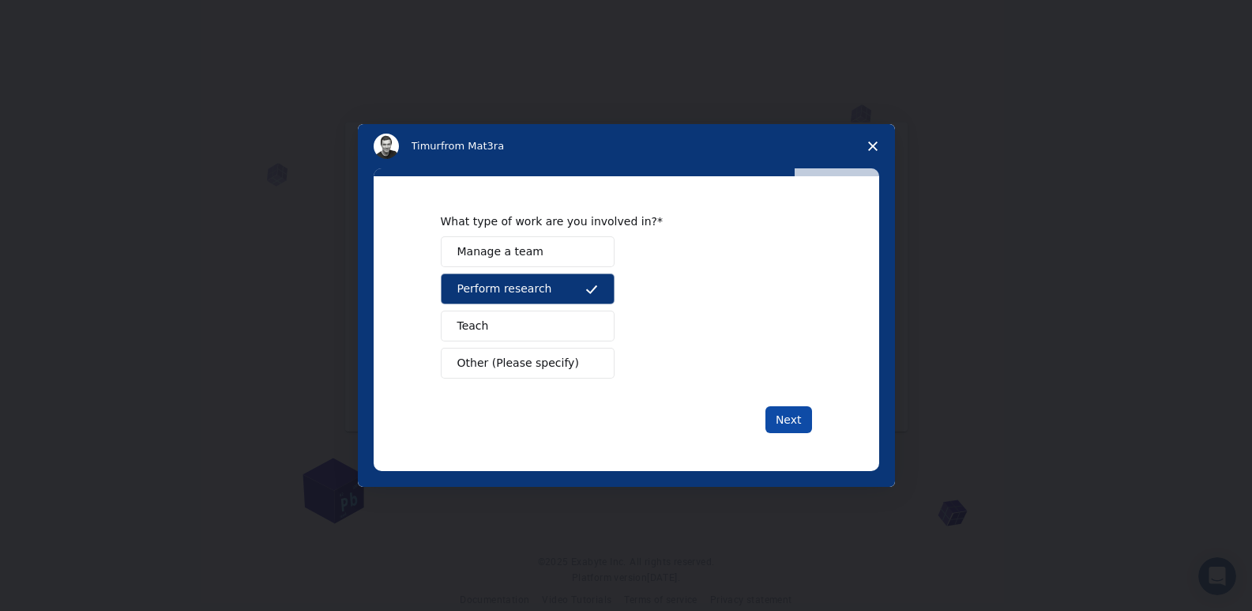
click at [787, 416] on button "Next" at bounding box center [789, 419] width 47 height 27
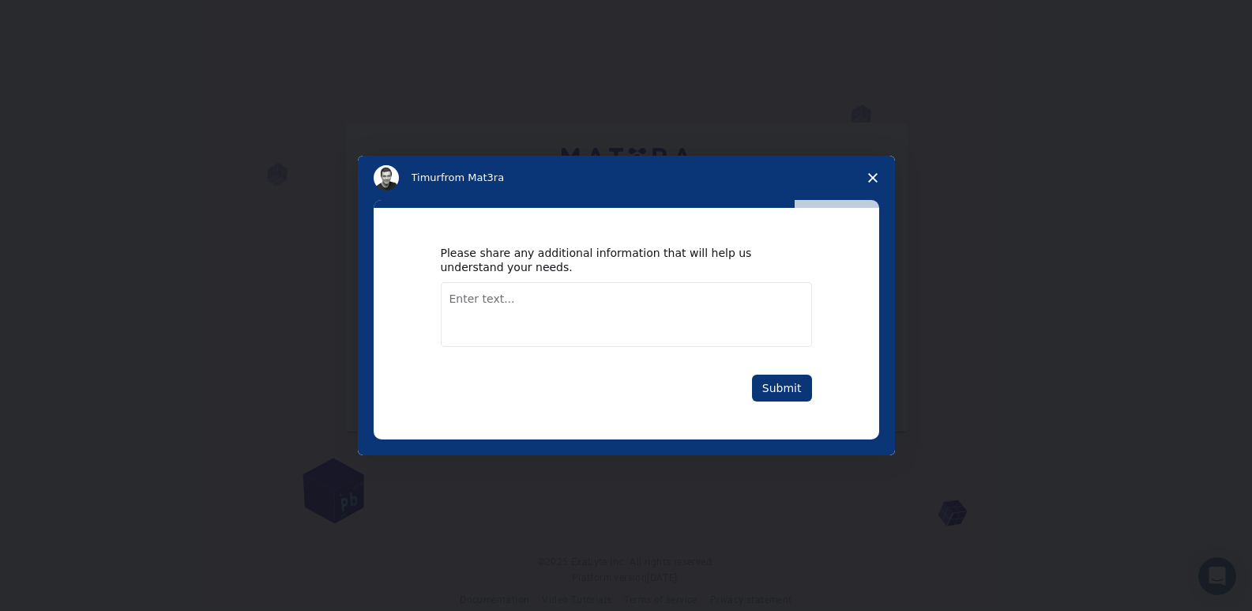
click at [687, 288] on textarea "Enter text..." at bounding box center [626, 314] width 371 height 65
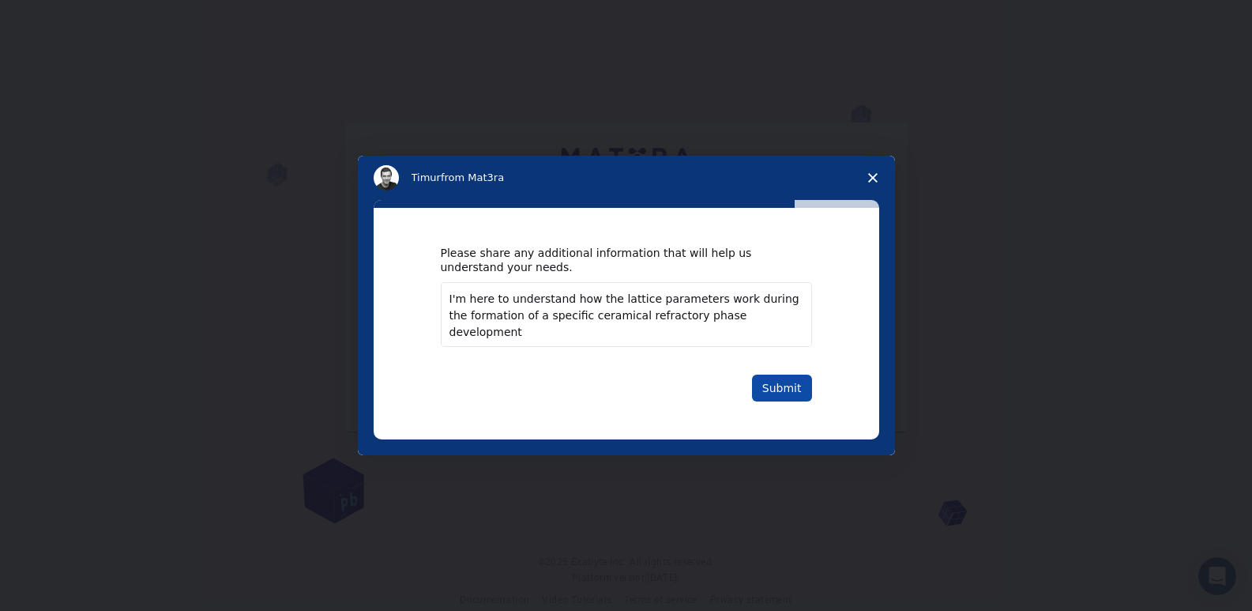
type textarea "I'm here to understand how the lattice parameters work during the formation of …"
click at [789, 381] on button "Submit" at bounding box center [782, 388] width 60 height 27
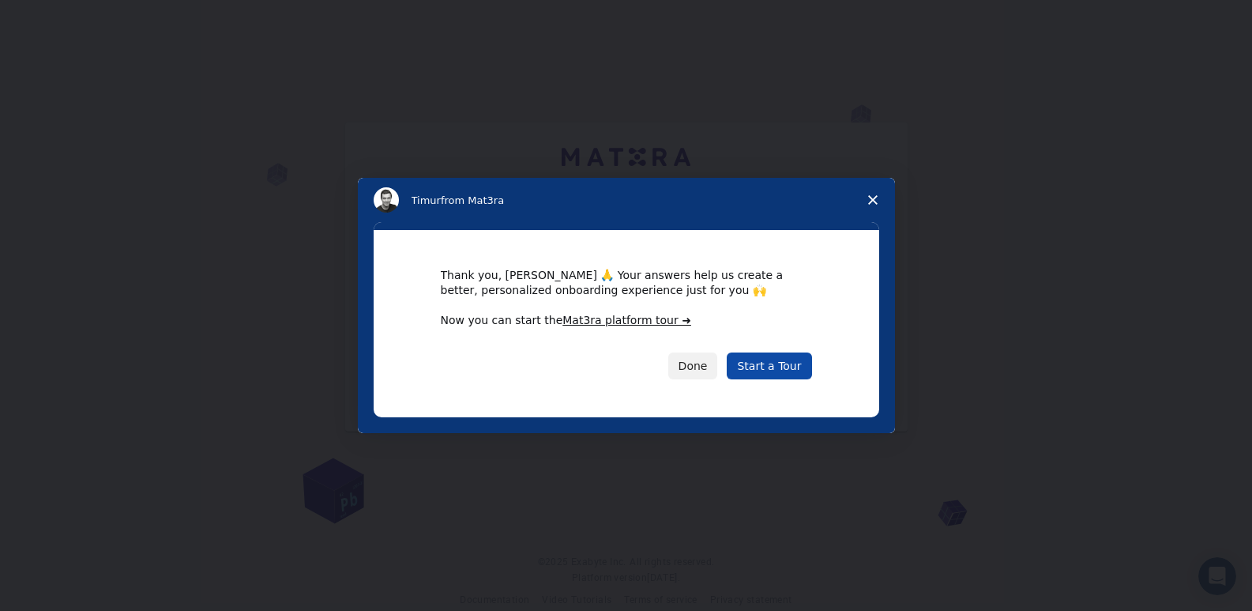
click at [789, 364] on link "Start a Tour" at bounding box center [769, 365] width 85 height 27
